Goal: Task Accomplishment & Management: Manage account settings

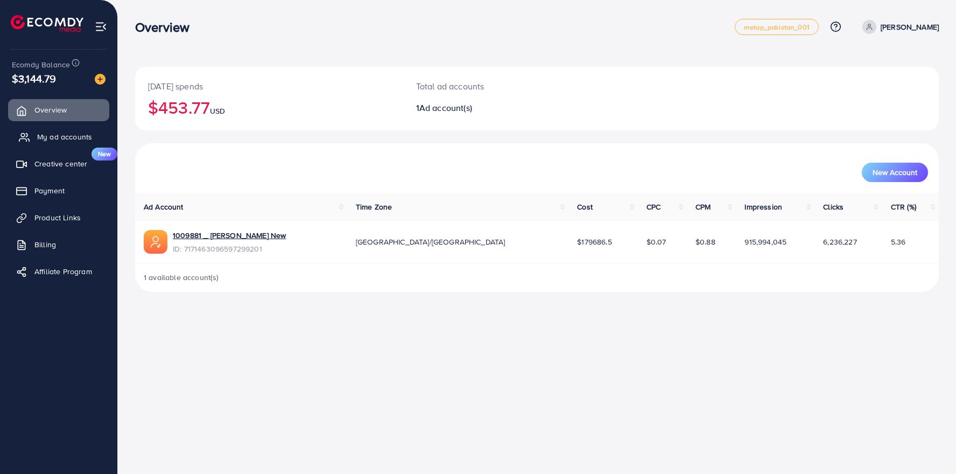
click at [63, 135] on span "My ad accounts" at bounding box center [64, 136] width 55 height 11
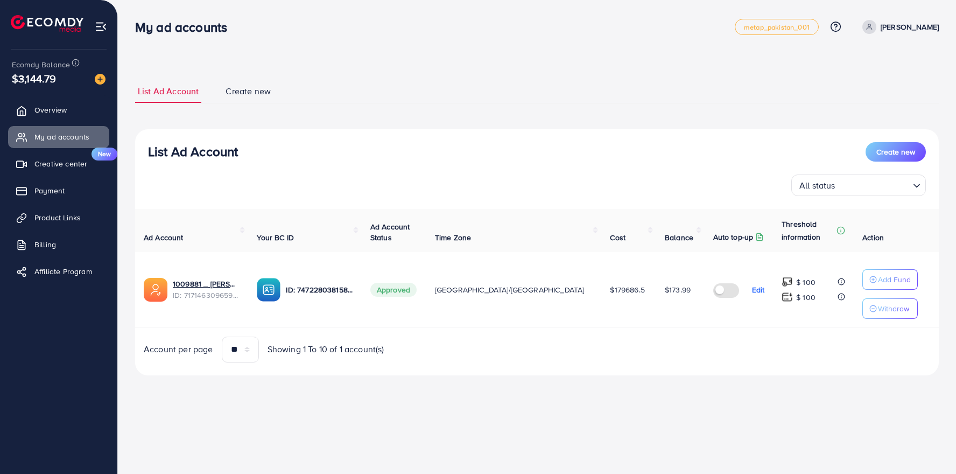
click at [400, 76] on div "List Ad Account Create new List Ad Account Create new All status Loading... Ad …" at bounding box center [537, 227] width 804 height 321
click at [43, 107] on span "Overview" at bounding box center [53, 109] width 32 height 11
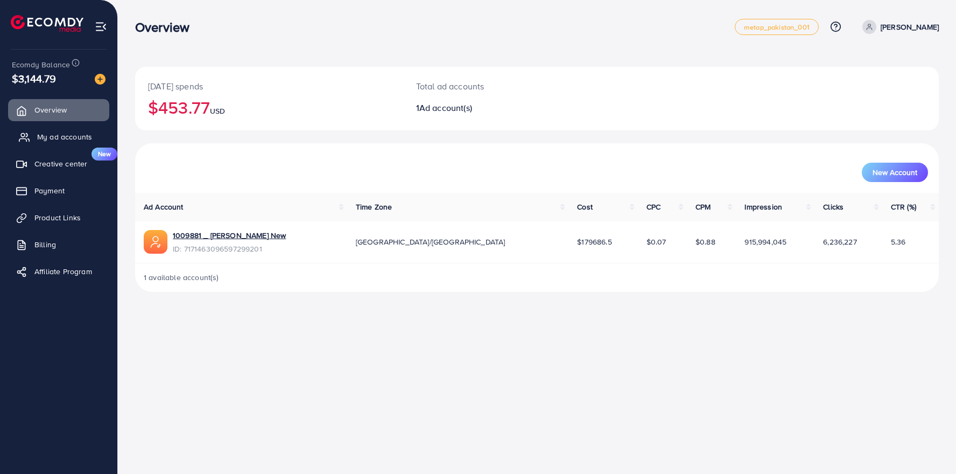
click at [58, 139] on span "My ad accounts" at bounding box center [64, 136] width 55 height 11
